Goal: Task Accomplishment & Management: Use online tool/utility

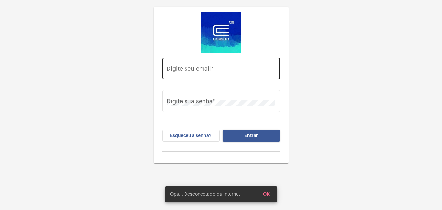
click at [231, 66] on div "Digite seu email *" at bounding box center [221, 67] width 109 height 23
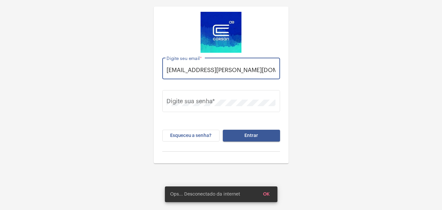
scroll to position [0, 2]
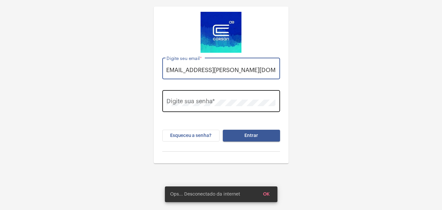
type input "[EMAIL_ADDRESS][PERSON_NAME][DOMAIN_NAME]"
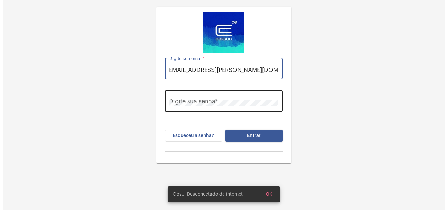
scroll to position [0, 0]
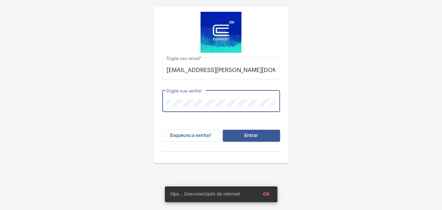
click at [223, 130] on button "Entrar" at bounding box center [251, 136] width 57 height 12
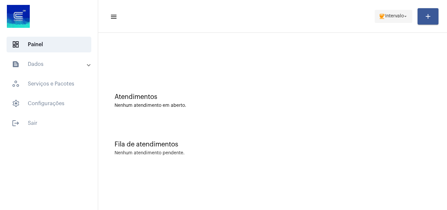
click at [398, 18] on span "Intervalo" at bounding box center [394, 16] width 19 height 5
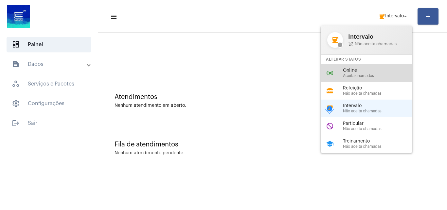
click at [363, 69] on span "Online" at bounding box center [380, 70] width 75 height 5
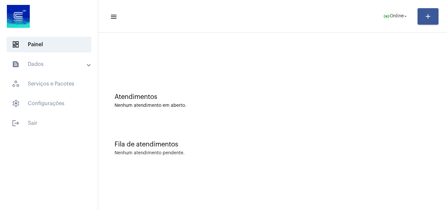
click at [75, 67] on mat-panel-title "text_snippet_outlined Dados" at bounding box center [50, 64] width 76 height 8
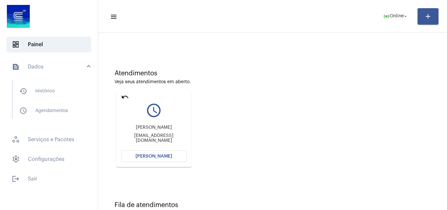
scroll to position [46, 0]
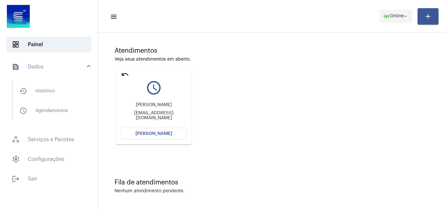
click at [386, 14] on mat-icon "online_prediction" at bounding box center [386, 16] width 7 height 7
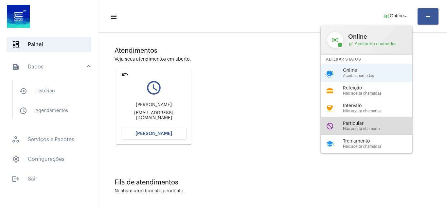
click at [356, 124] on span "Particular" at bounding box center [380, 123] width 75 height 5
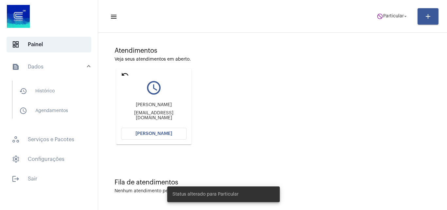
click at [123, 75] on mat-icon "undo" at bounding box center [125, 74] width 8 height 8
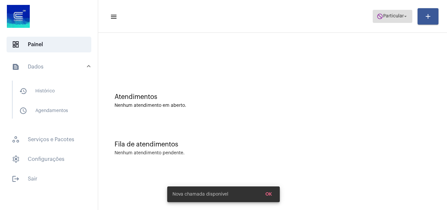
click at [397, 20] on span "do_not_disturb Particular arrow_drop_down" at bounding box center [393, 16] width 32 height 12
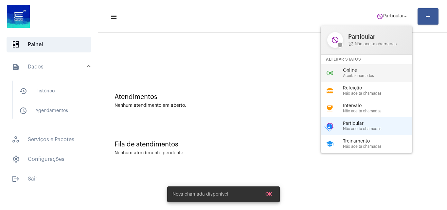
click at [363, 78] on div "online_prediction Online Aceita chamadas" at bounding box center [372, 73] width 102 height 18
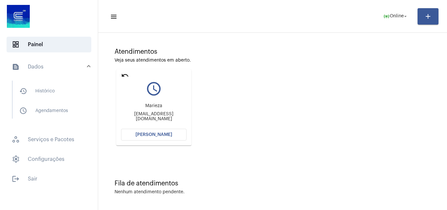
scroll to position [46, 0]
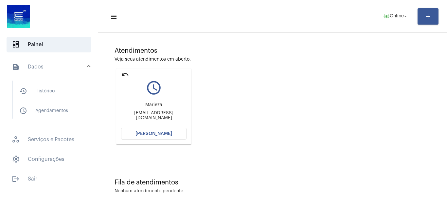
click at [155, 132] on span "[PERSON_NAME]" at bounding box center [153, 133] width 37 height 5
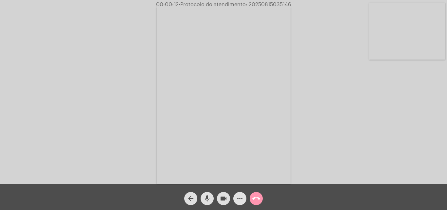
click at [237, 200] on mat-icon "more_horiz" at bounding box center [240, 198] width 8 height 8
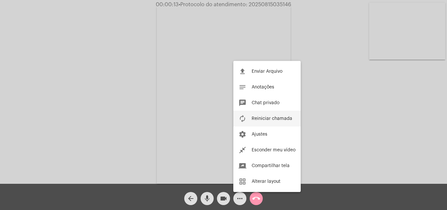
click at [276, 122] on button "autorenew Reiniciar chamada" at bounding box center [266, 119] width 67 height 16
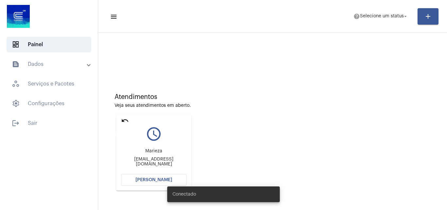
click at [125, 119] on mat-icon "undo" at bounding box center [125, 120] width 8 height 8
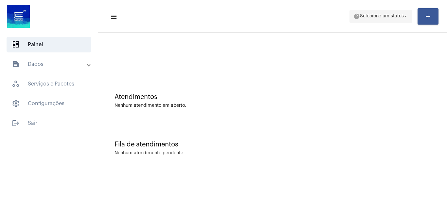
click at [386, 16] on span "Selecione um status" at bounding box center [382, 16] width 44 height 5
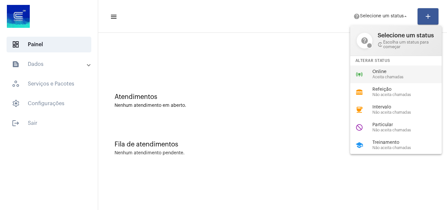
click at [387, 71] on span "Online" at bounding box center [409, 71] width 75 height 5
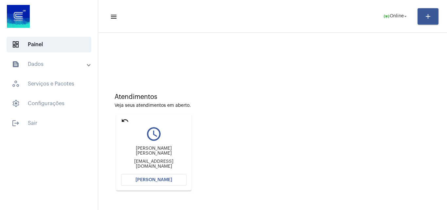
click at [159, 181] on span "[PERSON_NAME]" at bounding box center [153, 179] width 37 height 5
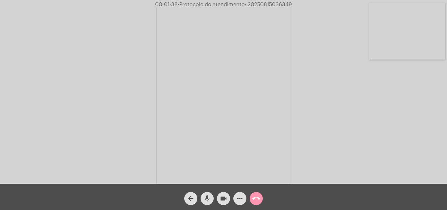
click at [405, 26] on video at bounding box center [407, 31] width 76 height 57
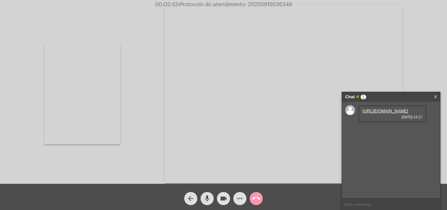
click at [372, 113] on link "[URL][DOMAIN_NAME]" at bounding box center [384, 110] width 45 height 5
click at [385, 132] on link "[URL][DOMAIN_NAME]" at bounding box center [384, 129] width 45 height 5
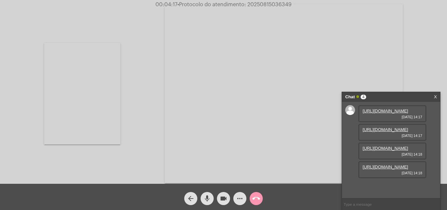
scroll to position [39, 0]
click at [391, 146] on link "[URL][DOMAIN_NAME]" at bounding box center [384, 148] width 45 height 5
click at [391, 169] on link "[URL][DOMAIN_NAME]" at bounding box center [384, 166] width 45 height 5
click at [80, 109] on video at bounding box center [82, 93] width 76 height 101
click at [204, 200] on mat-icon "mic" at bounding box center [207, 198] width 8 height 8
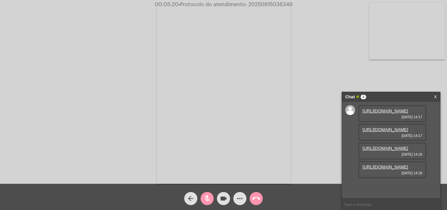
click at [226, 200] on mat-icon "videocam" at bounding box center [224, 198] width 8 height 8
click at [209, 199] on mat-icon "mic_off" at bounding box center [207, 198] width 8 height 8
click at [224, 202] on mat-icon "videocam_off" at bounding box center [224, 198] width 8 height 8
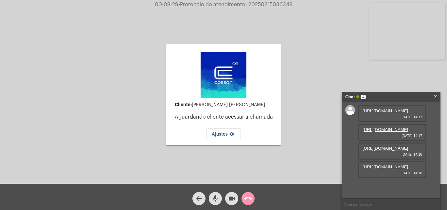
click at [433, 48] on video at bounding box center [407, 31] width 76 height 57
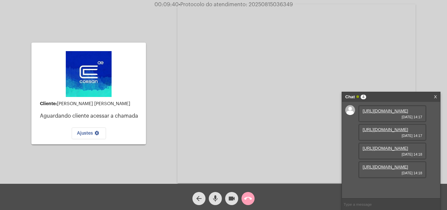
click at [251, 197] on mat-icon "call_end" at bounding box center [248, 198] width 8 height 8
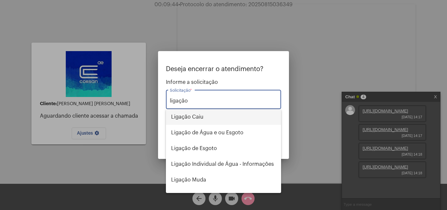
click at [215, 115] on span "Ligação Caiu" at bounding box center [223, 117] width 105 height 16
type input "Ligação Caiu"
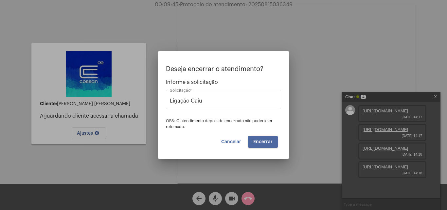
click at [273, 142] on button "Encerrar" at bounding box center [263, 142] width 30 height 12
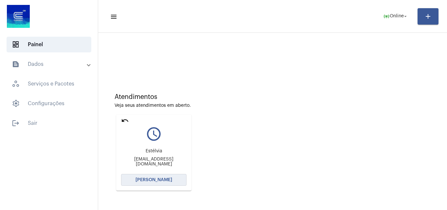
click at [144, 181] on span "[PERSON_NAME]" at bounding box center [153, 179] width 37 height 5
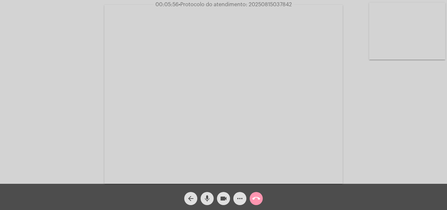
click at [276, 5] on span "• Protocolo do atendimento: 20250815037842" at bounding box center [235, 4] width 113 height 5
copy span "20250815037842"
click at [363, 150] on div "Acessando Câmera e Microfone..." at bounding box center [224, 94] width 446 height 184
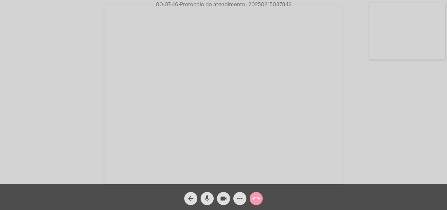
click at [257, 197] on mat-icon "call_end" at bounding box center [256, 198] width 8 height 8
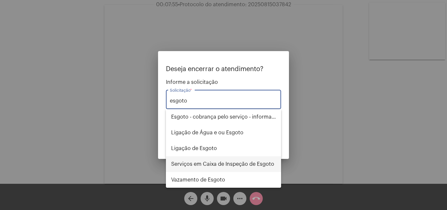
click at [222, 160] on span "Serviços em Caixa de Inspeção de Esgoto" at bounding box center [223, 164] width 105 height 16
type input "Serviços em Caixa de Inspeção de Esgoto"
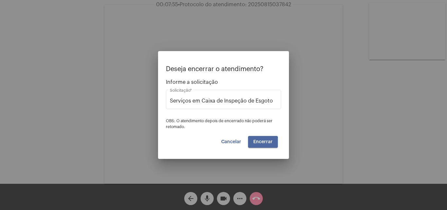
click at [259, 142] on span "Encerrar" at bounding box center [262, 141] width 19 height 5
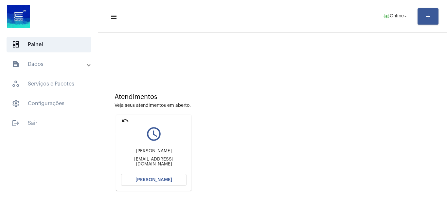
click at [122, 119] on mat-icon "undo" at bounding box center [125, 120] width 8 height 8
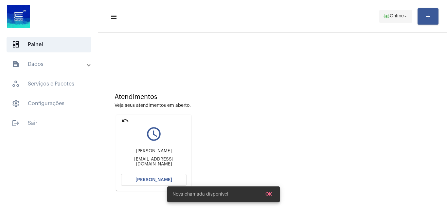
click at [400, 13] on span "online_prediction Online arrow_drop_down" at bounding box center [395, 16] width 25 height 12
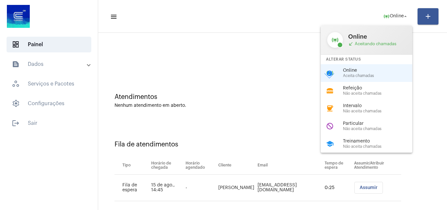
click at [372, 121] on span "Particular" at bounding box center [380, 123] width 75 height 5
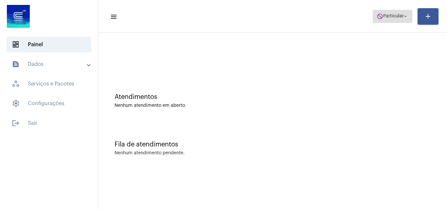
click at [383, 16] on mat-icon "do_not_disturb" at bounding box center [380, 16] width 7 height 7
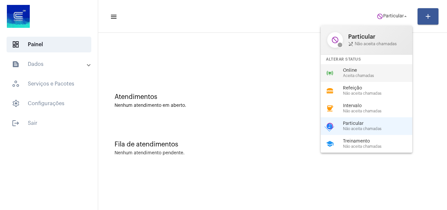
click at [368, 74] on span "Aceita chamadas" at bounding box center [380, 76] width 75 height 4
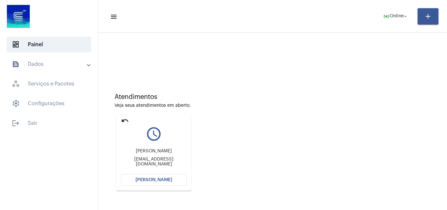
click at [165, 179] on span "[PERSON_NAME]" at bounding box center [153, 179] width 37 height 5
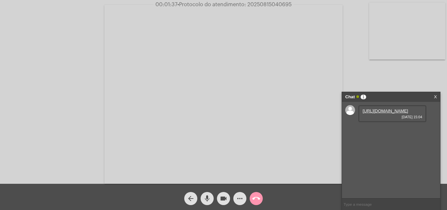
click at [379, 113] on link "[URL][DOMAIN_NAME]" at bounding box center [384, 110] width 45 height 5
click at [224, 200] on mat-icon "videocam" at bounding box center [224, 198] width 8 height 8
click at [227, 198] on mat-icon "videocam_off" at bounding box center [224, 198] width 8 height 8
click at [419, 48] on video at bounding box center [407, 31] width 76 height 57
click at [107, 86] on video at bounding box center [82, 93] width 76 height 57
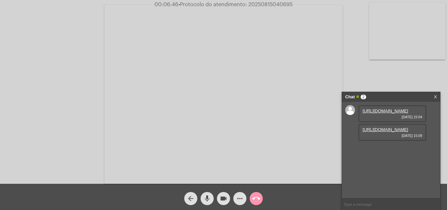
click at [389, 132] on link "[URL][DOMAIN_NAME]" at bounding box center [384, 129] width 45 height 5
click at [272, 3] on span "• Protocolo do atendimento: 20250815040695" at bounding box center [235, 4] width 114 height 5
copy span "20250815040695"
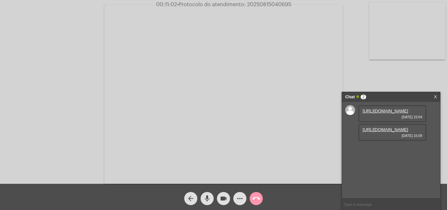
click at [64, 98] on div "Acessando Câmera e Microfone..." at bounding box center [224, 94] width 446 height 184
click at [258, 202] on mat-icon "call_end" at bounding box center [256, 198] width 8 height 8
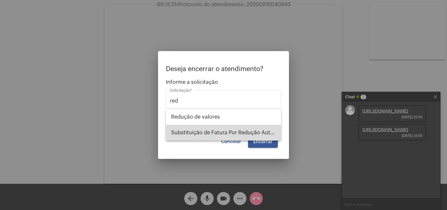
click at [249, 132] on span "Substituição de Fatura Por Redução Autorizada" at bounding box center [223, 133] width 105 height 16
type input "Substituição de Fatura Por Redução Autorizada"
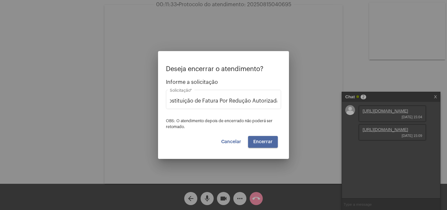
click at [271, 141] on span "Encerrar" at bounding box center [262, 141] width 19 height 5
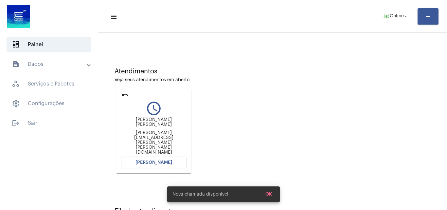
scroll to position [46, 0]
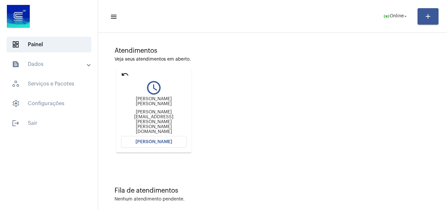
click at [149, 139] on span "[PERSON_NAME]" at bounding box center [153, 141] width 37 height 5
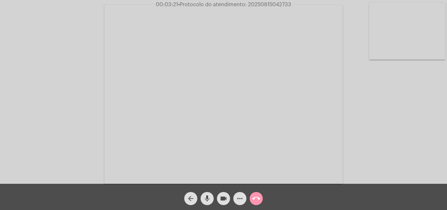
click at [386, 34] on video at bounding box center [407, 31] width 76 height 57
click at [124, 89] on div "Acessando Câmera e Microfone..." at bounding box center [224, 93] width 446 height 184
click at [103, 96] on video at bounding box center [82, 93] width 76 height 57
click at [224, 197] on mat-icon "videocam" at bounding box center [224, 198] width 8 height 8
click at [224, 197] on mat-icon "videocam_off" at bounding box center [224, 198] width 8 height 8
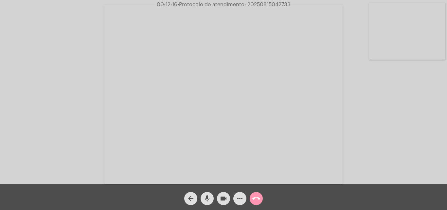
click at [277, 5] on span "• Protocolo do atendimento: 20250815042733" at bounding box center [233, 4] width 113 height 5
copy span "20250815042733"
click at [404, 146] on div "Acessando Câmera e Microfone..." at bounding box center [224, 94] width 446 height 184
click at [256, 196] on mat-icon "call_end" at bounding box center [256, 198] width 8 height 8
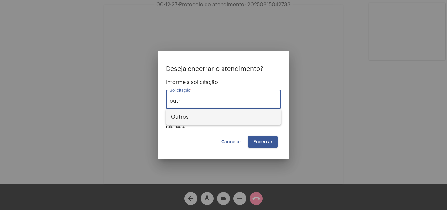
click at [199, 119] on span "Outros" at bounding box center [223, 117] width 105 height 16
type input "Outros"
click at [263, 138] on button "Encerrar" at bounding box center [263, 142] width 30 height 12
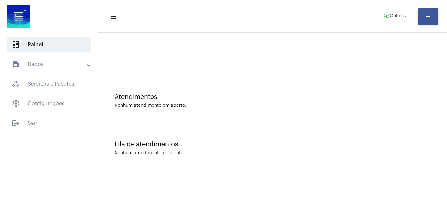
drag, startPoint x: 228, startPoint y: 25, endPoint x: 244, endPoint y: 6, distance: 24.4
click at [228, 26] on mat-toolbar-row "menu online_prediction Online arrow_drop_down add" at bounding box center [272, 16] width 349 height 21
click at [400, 11] on span "online_prediction Online arrow_drop_down" at bounding box center [395, 16] width 25 height 12
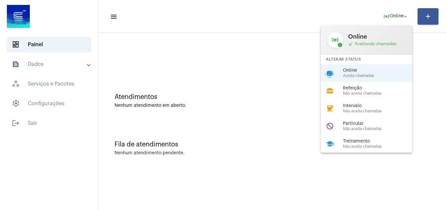
click at [348, 144] on span "Não aceita chamadas" at bounding box center [380, 146] width 75 height 4
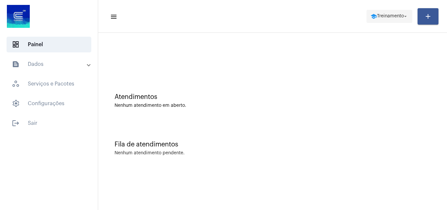
click at [383, 15] on span "Treinamento" at bounding box center [390, 16] width 27 height 5
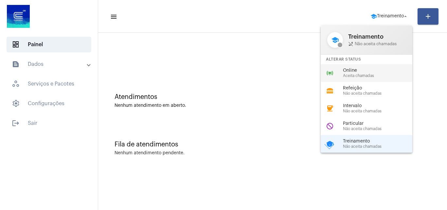
click at [366, 76] on span "Aceita chamadas" at bounding box center [380, 76] width 75 height 4
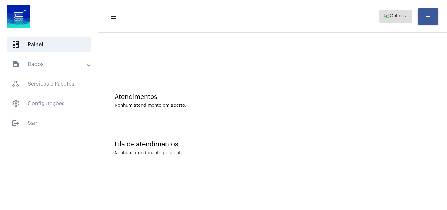
click at [395, 15] on span "Online" at bounding box center [397, 16] width 14 height 5
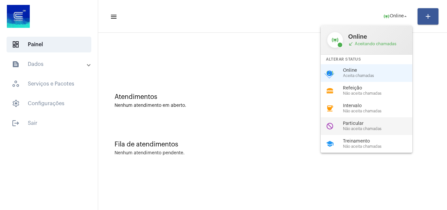
click at [363, 129] on span "Não aceita chamadas" at bounding box center [380, 129] width 75 height 4
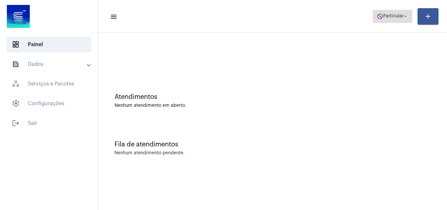
click at [394, 17] on span "Particular" at bounding box center [393, 16] width 21 height 5
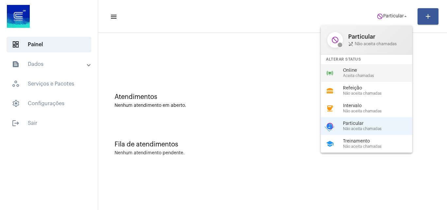
click at [362, 69] on span "Online" at bounding box center [380, 70] width 75 height 5
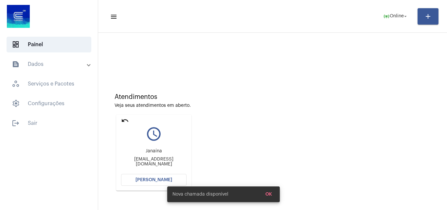
scroll to position [46, 0]
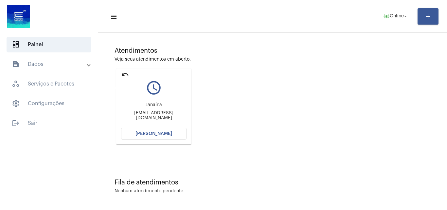
click at [124, 72] on mat-icon "undo" at bounding box center [125, 74] width 8 height 8
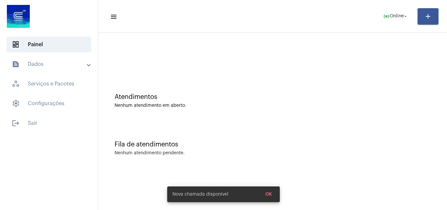
scroll to position [0, 0]
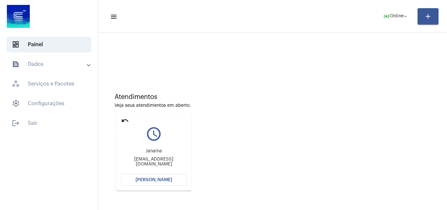
click at [126, 119] on mat-icon "undo" at bounding box center [125, 120] width 8 height 8
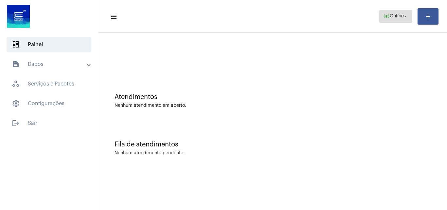
click at [405, 13] on span "online_prediction Online arrow_drop_down" at bounding box center [395, 16] width 25 height 12
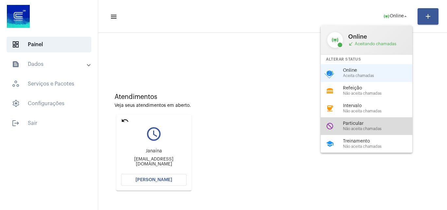
click at [375, 127] on span "Não aceita chamadas" at bounding box center [380, 129] width 75 height 4
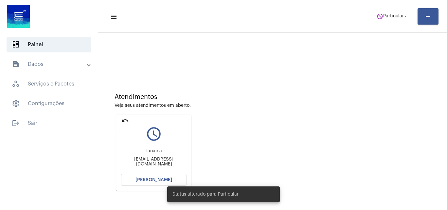
click at [128, 117] on mat-icon "undo" at bounding box center [125, 120] width 8 height 8
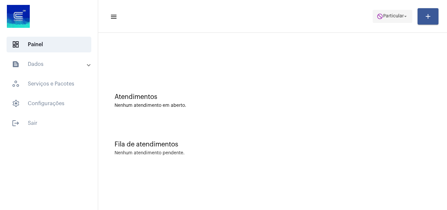
click at [397, 20] on span "do_not_disturb Particular arrow_drop_down" at bounding box center [393, 16] width 32 height 12
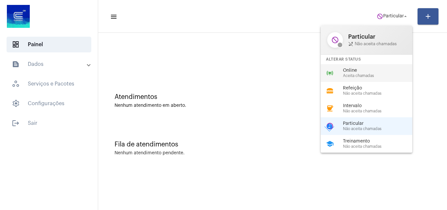
click at [349, 74] on span "Aceita chamadas" at bounding box center [380, 76] width 75 height 4
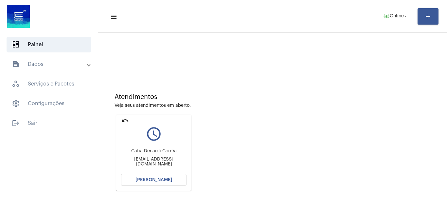
click at [52, 60] on mat-panel-title "text_snippet_outlined Dados" at bounding box center [50, 64] width 76 height 8
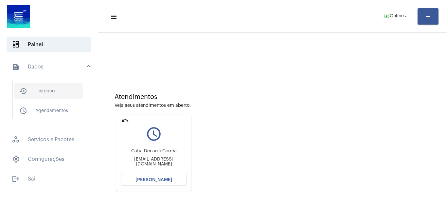
click at [52, 86] on span "history_outlined Histórico" at bounding box center [48, 91] width 69 height 16
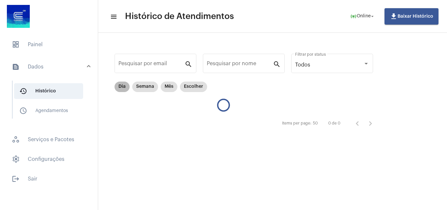
click at [120, 83] on mat-chip "Dia" at bounding box center [122, 86] width 15 height 10
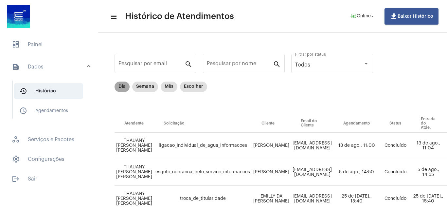
click at [122, 86] on mat-chip "Dia" at bounding box center [122, 86] width 15 height 10
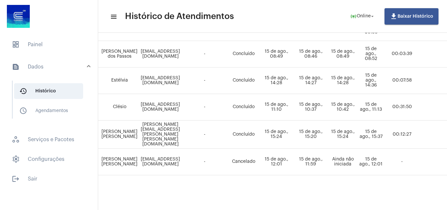
scroll to position [254, 307]
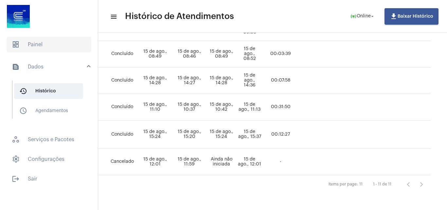
click at [51, 43] on span "dashboard Painel" at bounding box center [49, 45] width 85 height 16
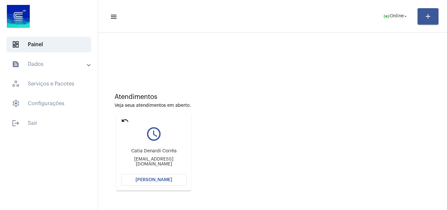
click at [158, 182] on span "[PERSON_NAME]" at bounding box center [153, 179] width 37 height 5
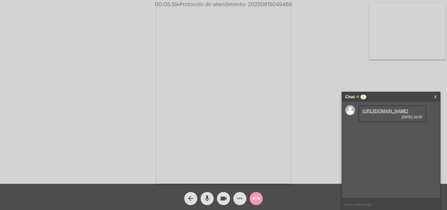
click at [386, 113] on link "[URL][DOMAIN_NAME]" at bounding box center [384, 110] width 45 height 5
click at [257, 196] on mat-icon "call_end" at bounding box center [256, 198] width 8 height 8
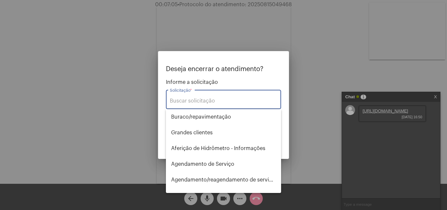
click at [214, 102] on input "Solicitação *" at bounding box center [223, 101] width 107 height 6
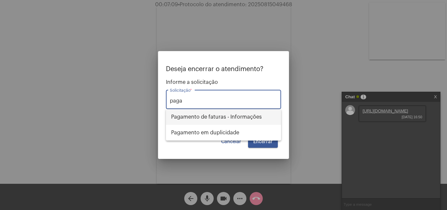
click at [247, 116] on span "Pagamento de faturas - Informações" at bounding box center [223, 117] width 105 height 16
type input "Pagamento de faturas - Informações"
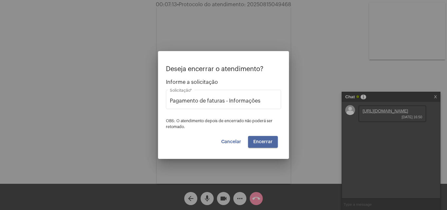
click at [264, 144] on button "Encerrar" at bounding box center [263, 142] width 30 height 12
click at [267, 142] on span "Encerrar" at bounding box center [262, 141] width 19 height 5
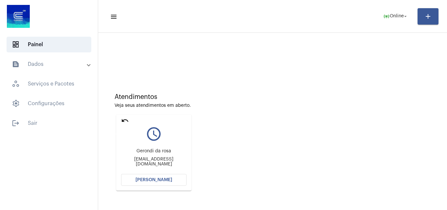
click at [124, 119] on mat-icon "undo" at bounding box center [125, 120] width 8 height 8
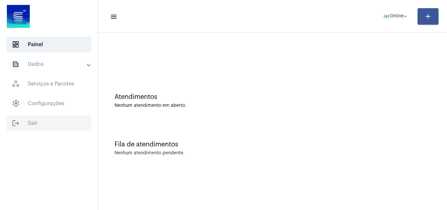
click at [45, 125] on span "logout Sair" at bounding box center [49, 123] width 85 height 16
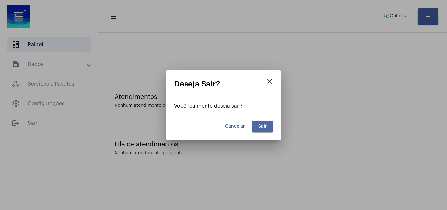
click at [267, 128] on button "Sair" at bounding box center [262, 126] width 21 height 12
